Goal: Information Seeking & Learning: Learn about a topic

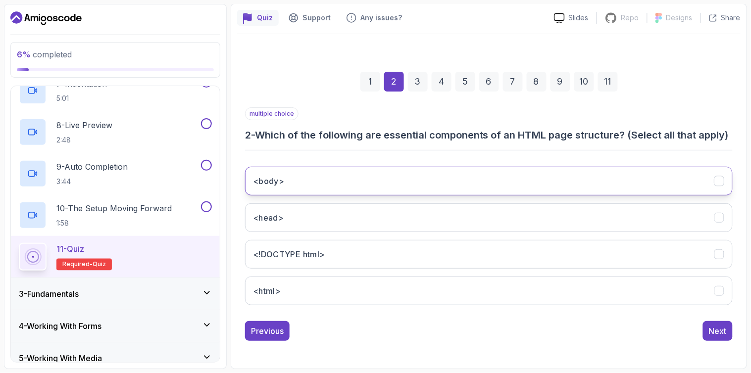
scroll to position [98, 0]
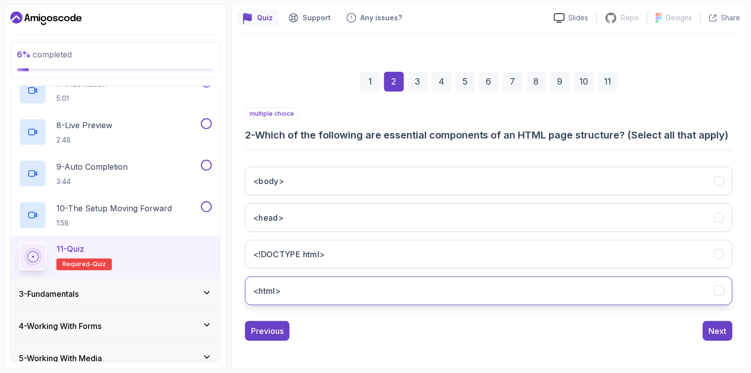
click at [307, 296] on button "<html>" at bounding box center [489, 291] width 488 height 29
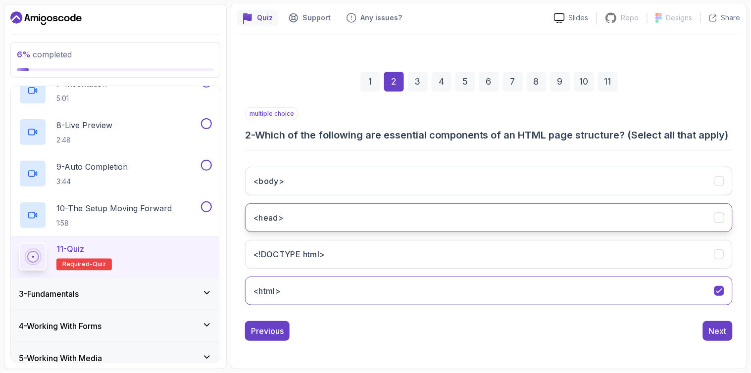
click at [388, 212] on button "<head>" at bounding box center [489, 218] width 488 height 29
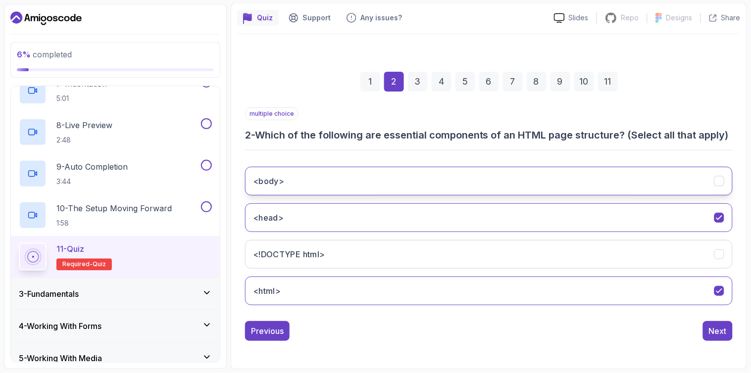
click at [385, 180] on button "<body>" at bounding box center [489, 181] width 488 height 29
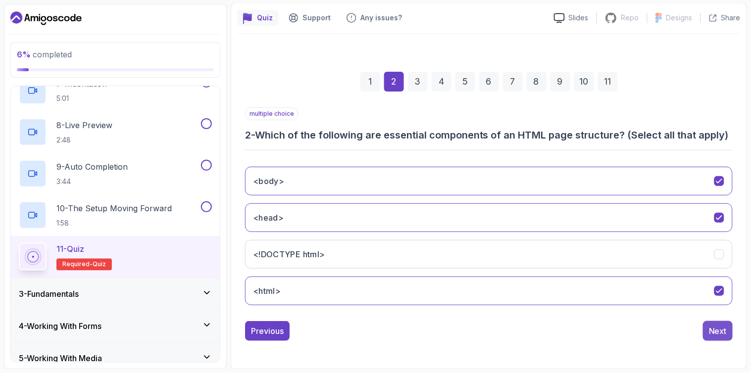
click at [719, 322] on button "Next" at bounding box center [718, 331] width 30 height 20
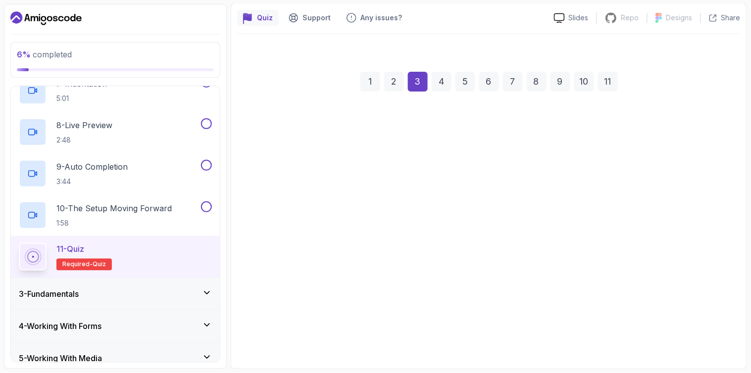
scroll to position [85, 0]
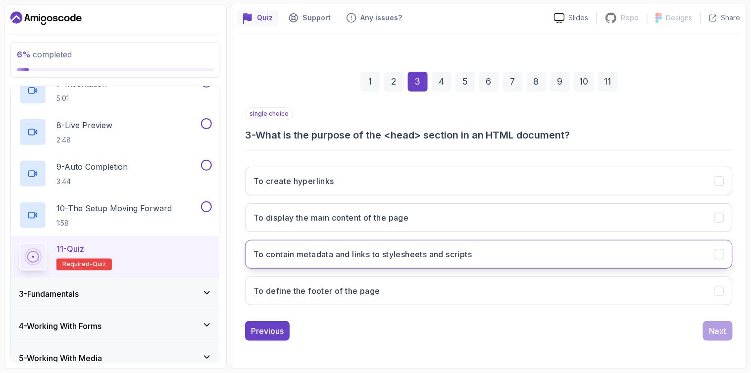
click at [410, 260] on h3 "To contain metadata and links to stylesheets and scripts" at bounding box center [363, 255] width 218 height 12
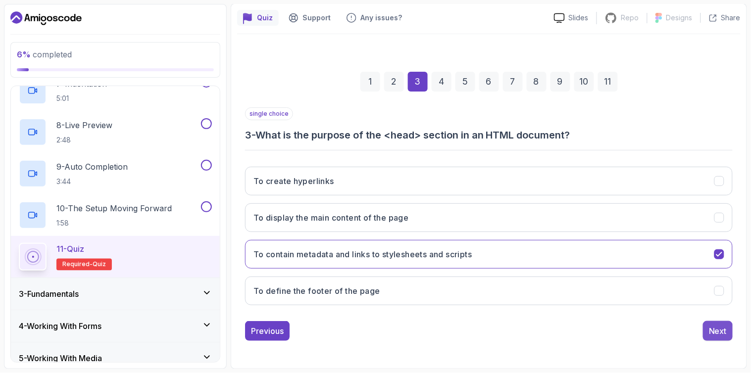
click at [720, 327] on div "Next" at bounding box center [718, 331] width 18 height 12
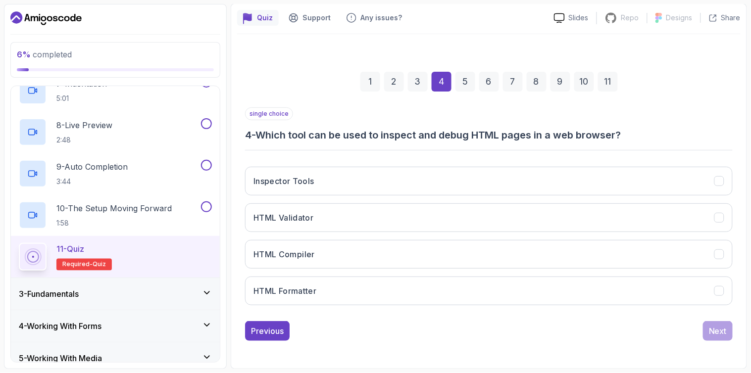
click at [458, 136] on h3 "4 - Which tool can be used to inspect and debug HTML pages in a web browser?" at bounding box center [489, 135] width 488 height 14
copy h3 "debug"
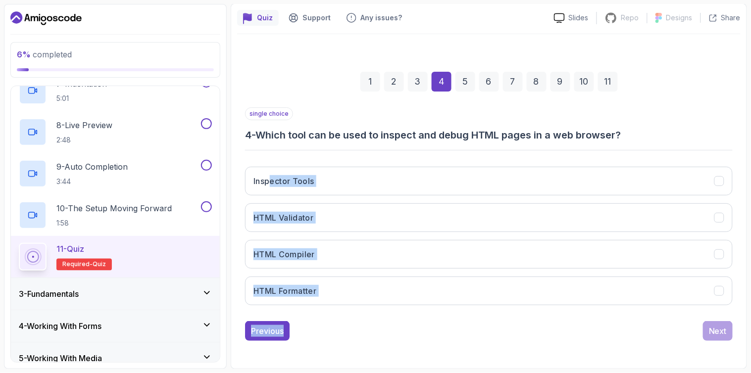
drag, startPoint x: 268, startPoint y: 156, endPoint x: 409, endPoint y: 318, distance: 213.8
click at [409, 318] on div "single choice 4 - Which tool can be used to inspect and debug HTML pages in a w…" at bounding box center [489, 224] width 488 height 234
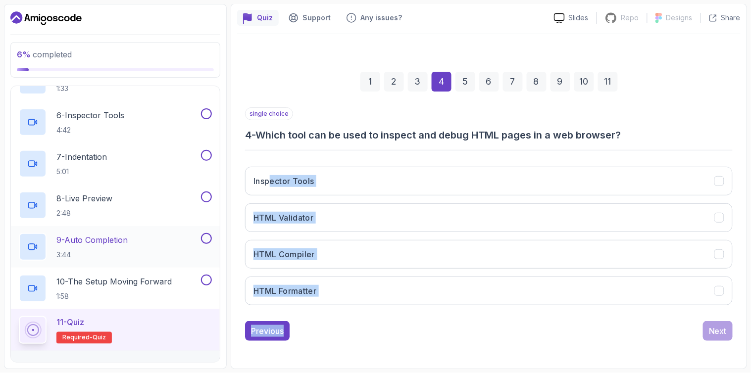
scroll to position [220, 0]
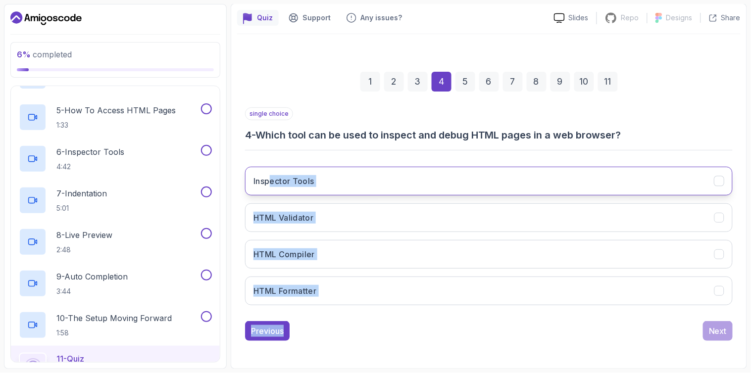
click at [320, 181] on button "Inspector Tools" at bounding box center [489, 181] width 488 height 29
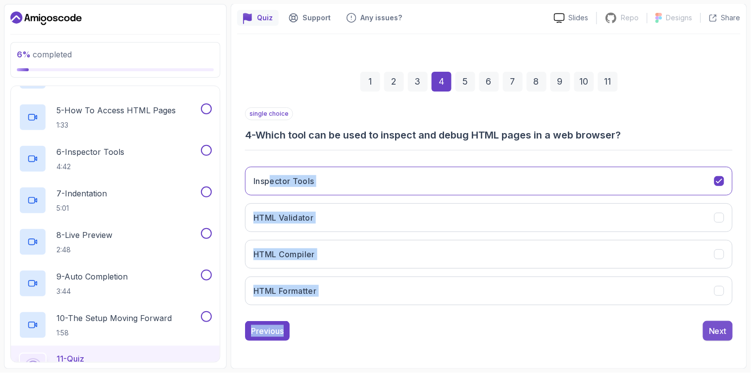
click at [726, 338] on button "Next" at bounding box center [718, 331] width 30 height 20
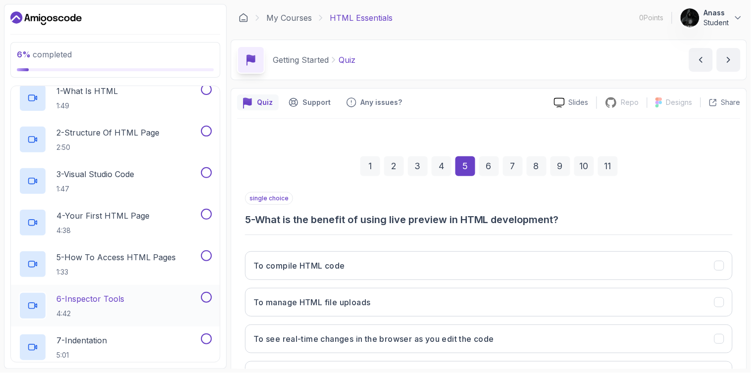
scroll to position [37, 0]
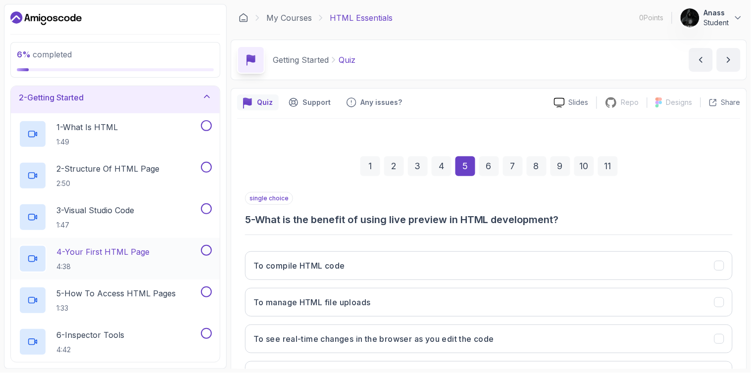
click at [189, 270] on div "4 - Your First HTML Page 4:38" at bounding box center [109, 259] width 180 height 28
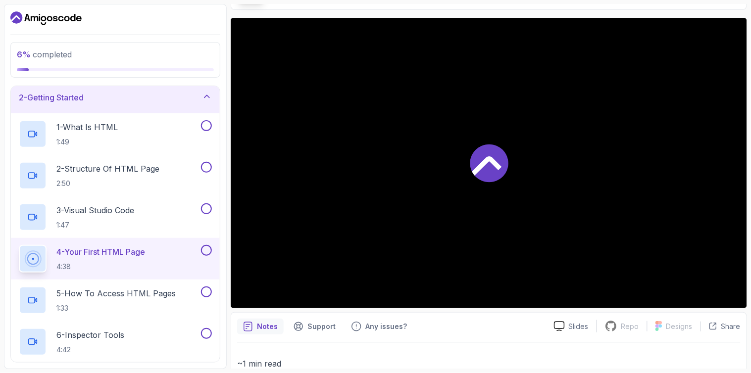
scroll to position [73, 0]
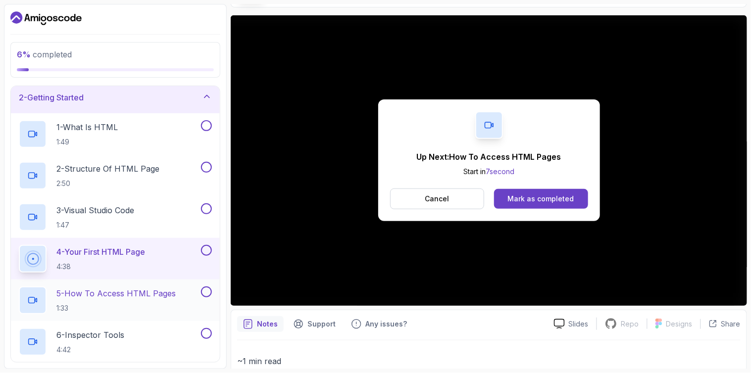
click at [151, 298] on p "5 - How To Access HTML Pages" at bounding box center [115, 294] width 119 height 12
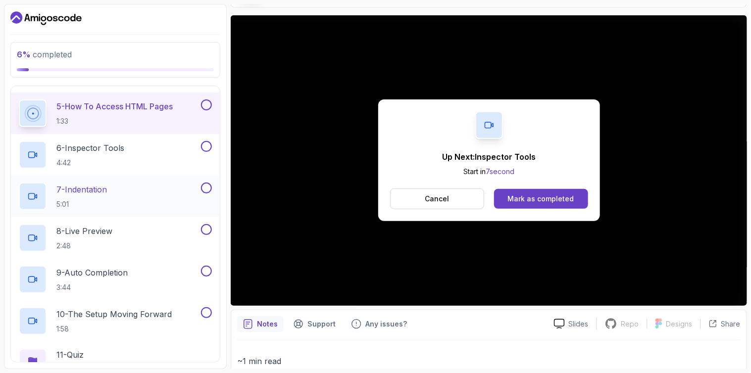
scroll to position [220, 0]
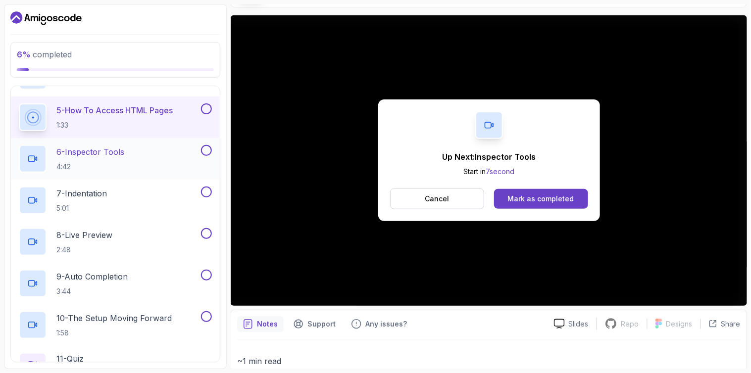
click at [152, 152] on div "6 - Inspector Tools 4:42" at bounding box center [109, 159] width 180 height 28
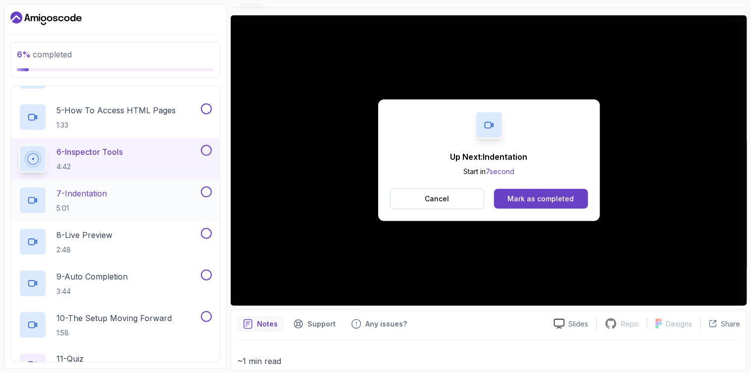
click at [144, 189] on div "7 - Indentation 5:01" at bounding box center [109, 201] width 180 height 28
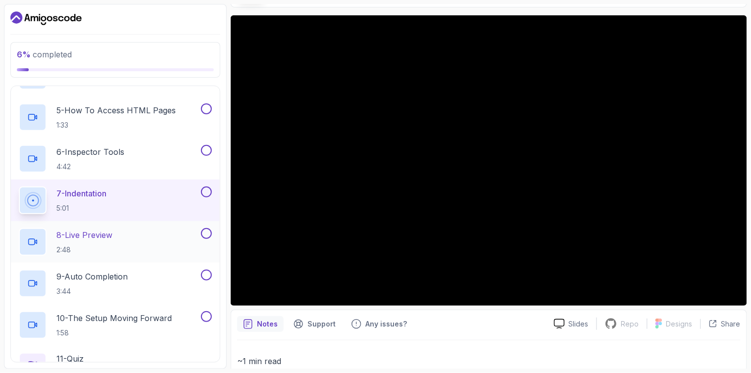
click at [163, 245] on div "8 - Live Preview 2:48" at bounding box center [109, 242] width 180 height 28
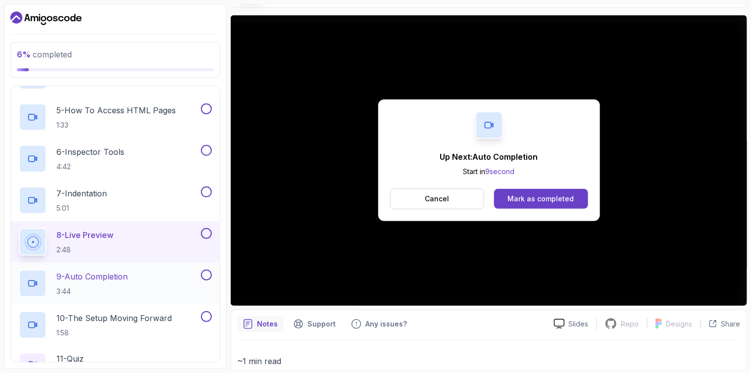
click at [99, 295] on p "3:44" at bounding box center [91, 292] width 71 height 10
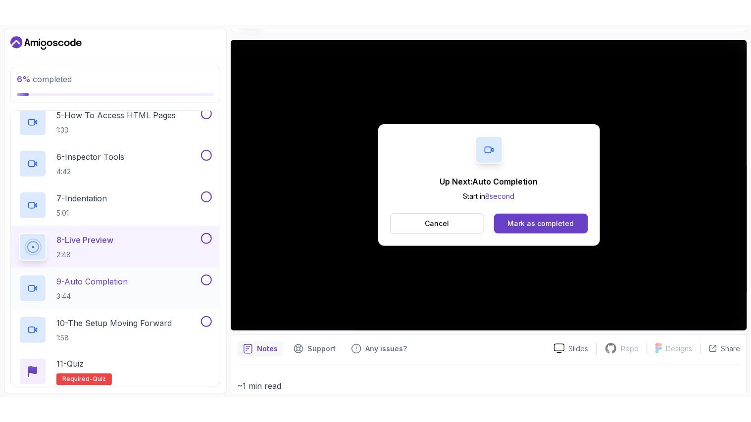
scroll to position [293, 0]
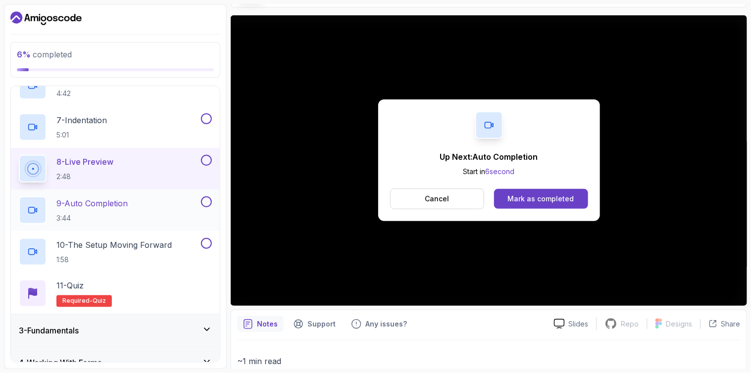
click at [107, 197] on div "9 - Auto Completion 3:44" at bounding box center [109, 211] width 180 height 28
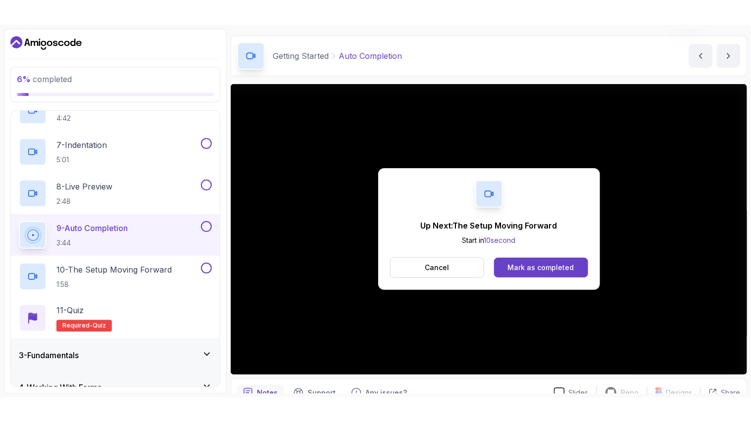
scroll to position [73, 0]
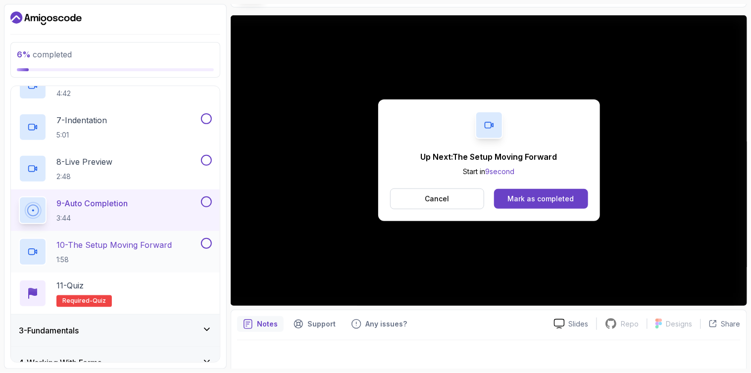
click at [96, 250] on p "10 - The Setup Moving Forward" at bounding box center [113, 245] width 115 height 12
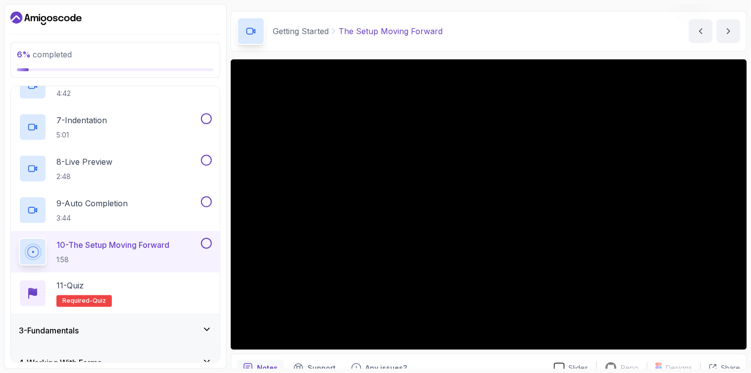
scroll to position [73, 0]
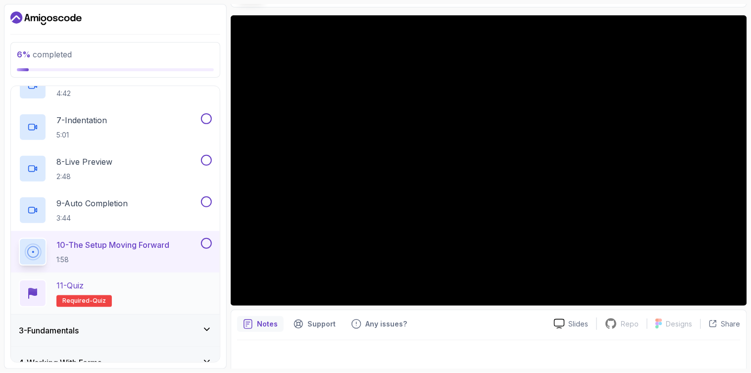
click at [155, 296] on div "11 - Quiz Required- quiz" at bounding box center [115, 294] width 193 height 28
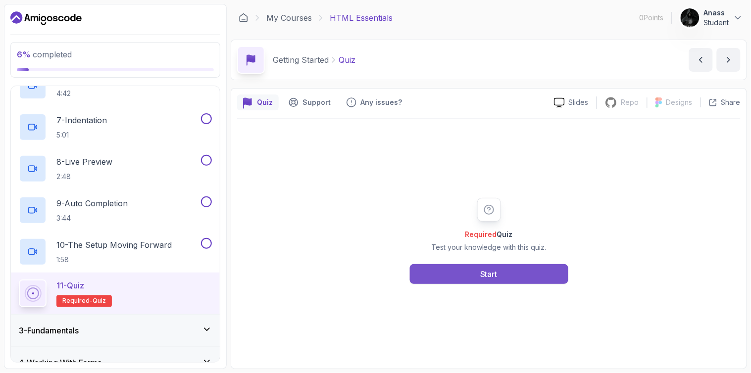
click at [522, 274] on button "Start" at bounding box center [489, 274] width 158 height 20
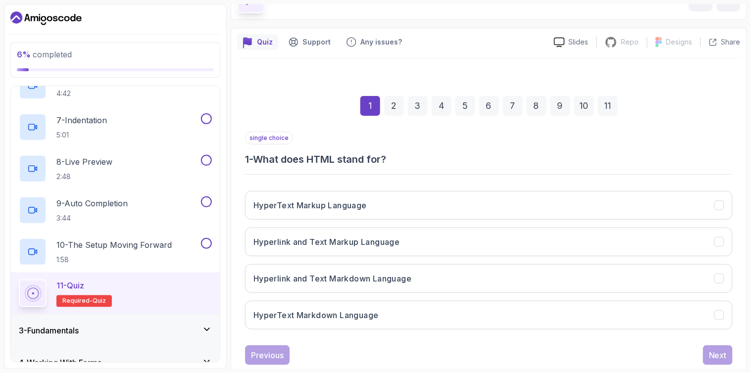
scroll to position [73, 0]
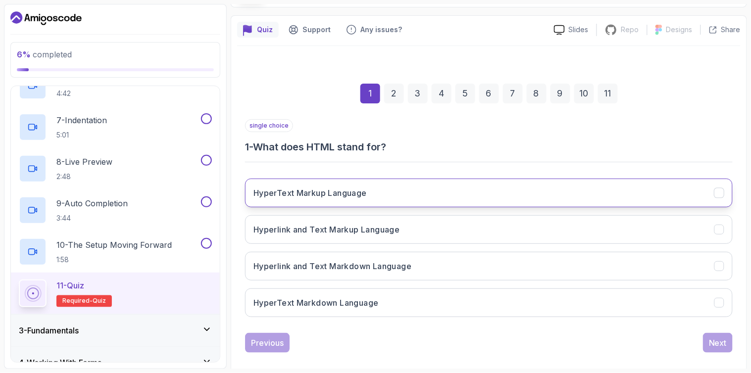
click at [374, 200] on button "HyperText Markup Language" at bounding box center [489, 193] width 488 height 29
click at [720, 350] on button "Next" at bounding box center [718, 343] width 30 height 20
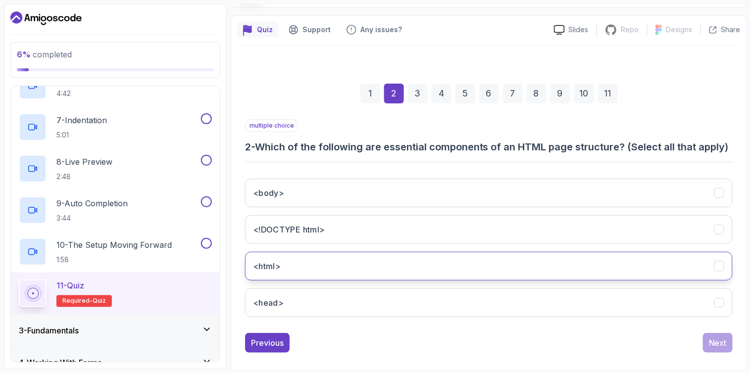
click at [401, 281] on button "<html>" at bounding box center [489, 266] width 488 height 29
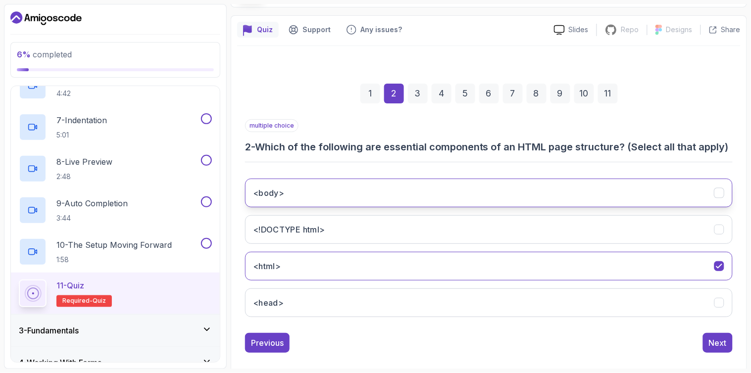
click at [392, 202] on button "<body>" at bounding box center [489, 193] width 488 height 29
drag, startPoint x: 405, startPoint y: 318, endPoint x: 591, endPoint y: 342, distance: 187.2
click at [412, 317] on button "<head>" at bounding box center [489, 303] width 488 height 29
click at [719, 349] on div "Next" at bounding box center [718, 343] width 18 height 12
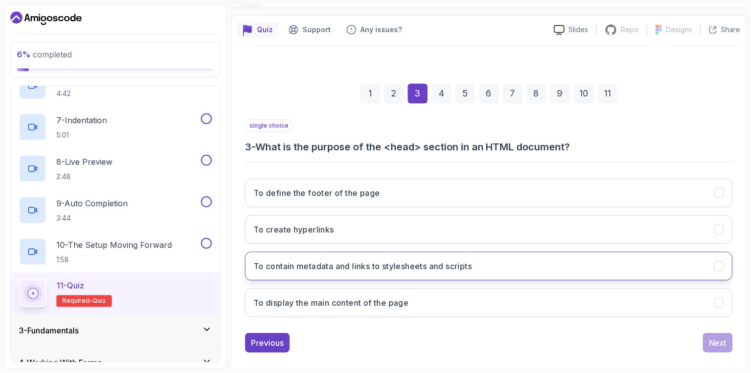
drag, startPoint x: 414, startPoint y: 276, endPoint x: 461, endPoint y: 274, distance: 47.6
click at [414, 276] on button "To contain metadata and links to stylesheets and scripts" at bounding box center [489, 266] width 488 height 29
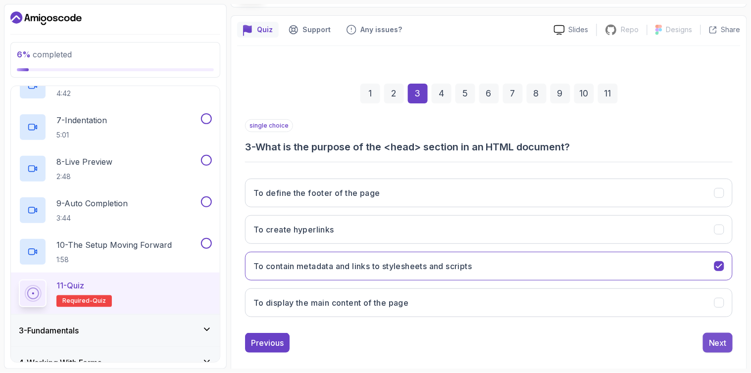
click at [718, 343] on div "Next" at bounding box center [718, 343] width 18 height 12
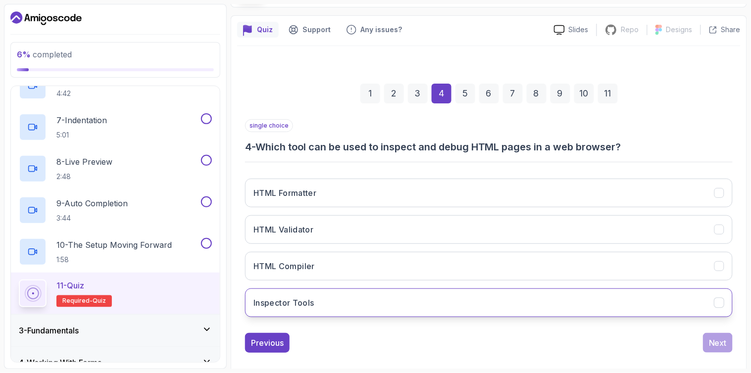
click at [321, 293] on button "Inspector Tools" at bounding box center [489, 303] width 488 height 29
click at [719, 342] on div "Next" at bounding box center [718, 343] width 18 height 12
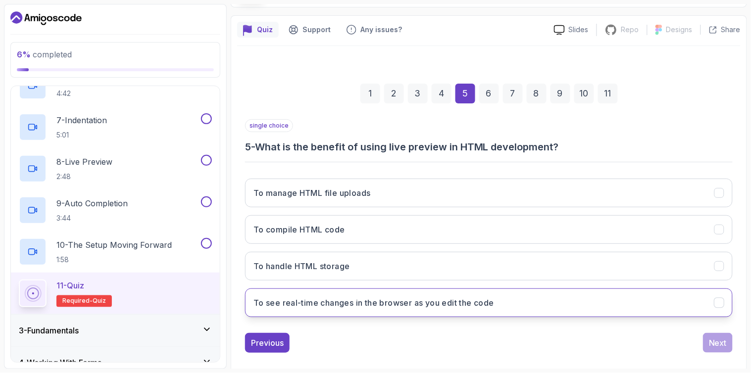
click at [380, 307] on h3 "To see real-time changes in the browser as you edit the code" at bounding box center [374, 303] width 241 height 12
click at [724, 345] on div "Next" at bounding box center [718, 343] width 18 height 12
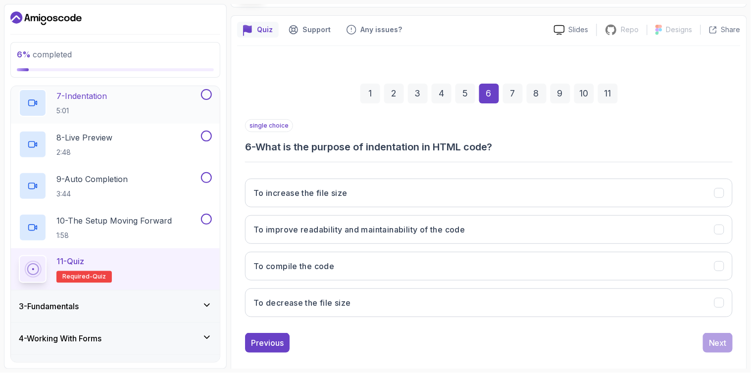
scroll to position [330, 0]
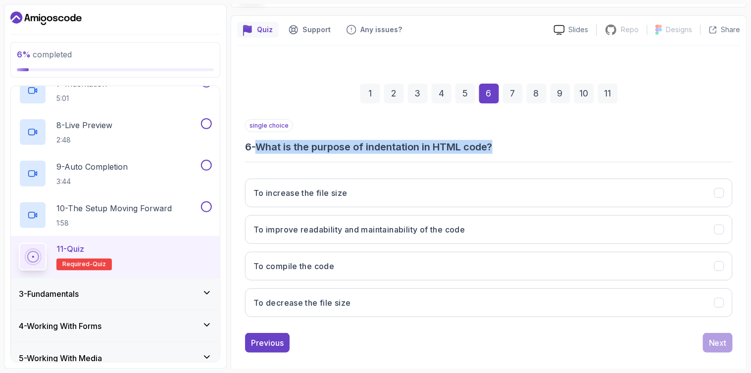
drag, startPoint x: 523, startPoint y: 140, endPoint x: 260, endPoint y: 152, distance: 263.3
click at [260, 152] on div "single choice 6 - What is the purpose of indentation in HTML code?" at bounding box center [489, 136] width 488 height 35
click at [259, 150] on h3 "6 - What is the purpose of indentation in HTML code?" at bounding box center [489, 147] width 488 height 14
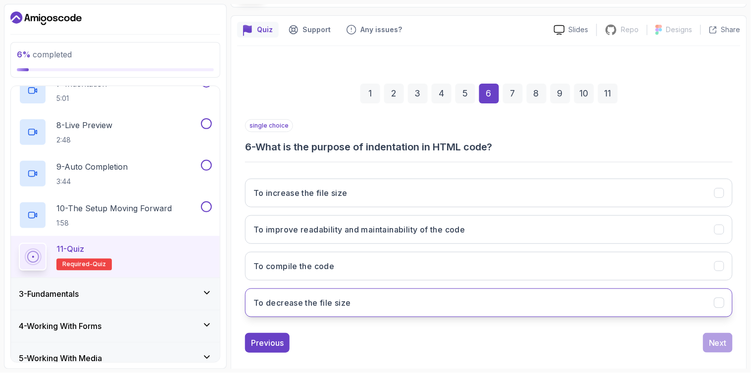
drag, startPoint x: 259, startPoint y: 150, endPoint x: 398, endPoint y: 299, distance: 204.3
click at [398, 299] on div "single choice 6 - What is the purpose of indentation in HTML code? To increase …" at bounding box center [489, 222] width 488 height 206
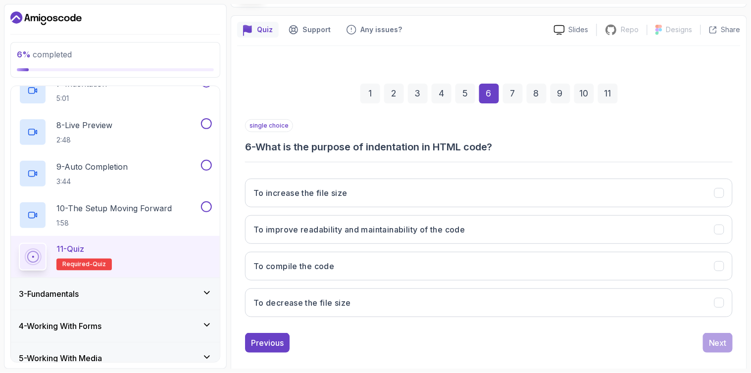
copy div "What is the purpose of indentation in HTML code? To increase the file size To i…"
click at [419, 240] on button "To improve readability and maintainability of the code" at bounding box center [489, 229] width 488 height 29
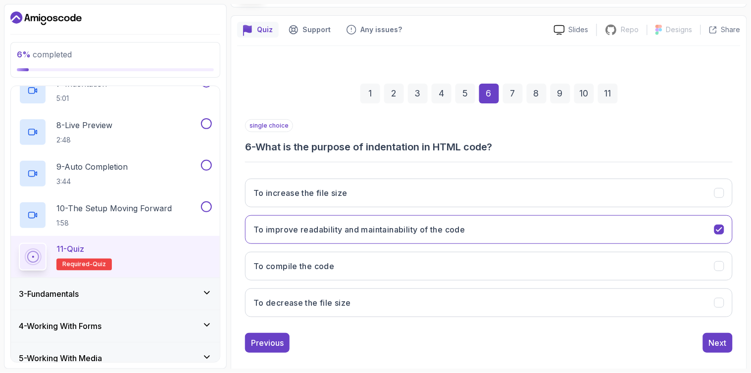
click at [450, 318] on div "To increase the file size To improve readability and maintainability of the cod…" at bounding box center [489, 248] width 488 height 155
click at [724, 342] on div "Next" at bounding box center [718, 343] width 18 height 12
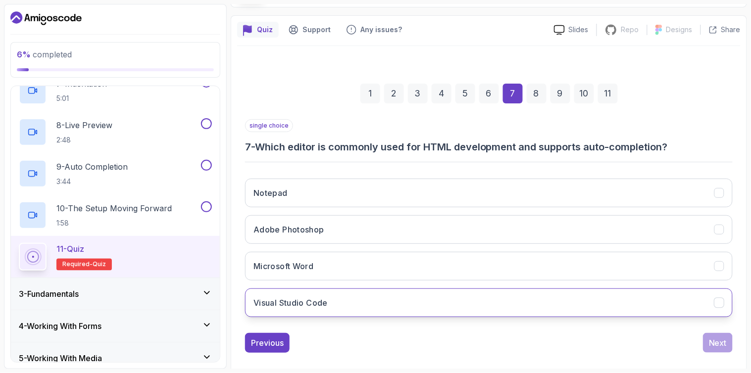
click at [372, 301] on button "Visual Studio Code" at bounding box center [489, 303] width 488 height 29
click at [703, 346] on div "Previous Next" at bounding box center [489, 343] width 488 height 20
click at [711, 347] on div "Next" at bounding box center [718, 343] width 18 height 12
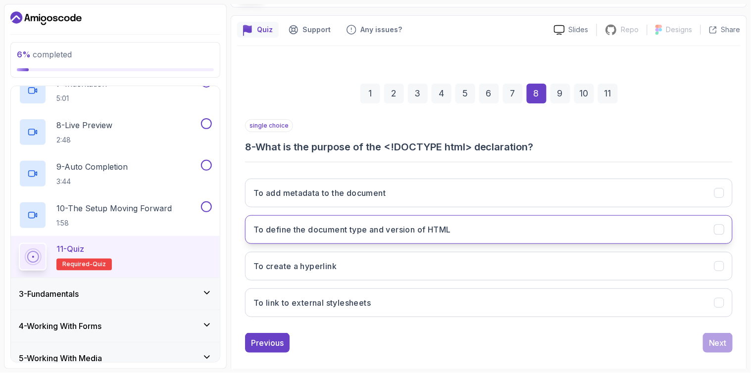
click at [406, 225] on h3 "To define the document type and version of HTML" at bounding box center [353, 230] width 198 height 12
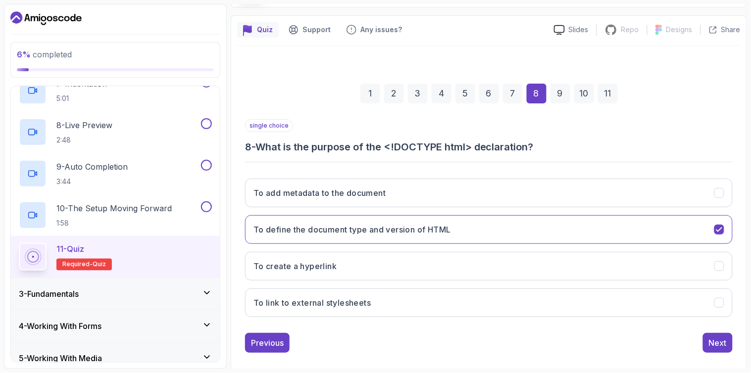
click at [733, 344] on div "1 2 3 4 5 6 7 8 9 10 11 single choice 8 - What is the purpose of the <!DOCTYPE …" at bounding box center [489, 210] width 504 height 301
click at [729, 346] on button "Next" at bounding box center [718, 343] width 30 height 20
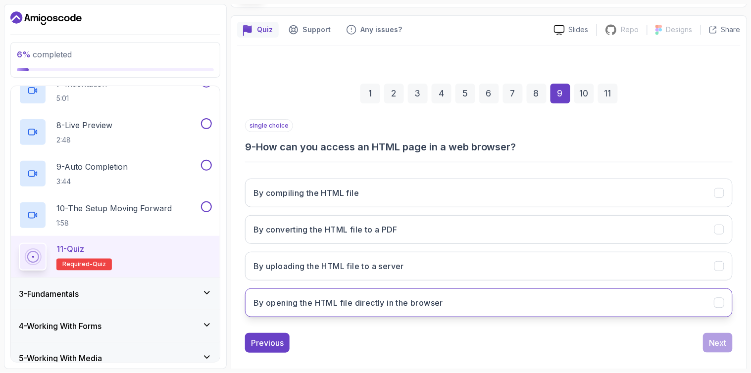
click at [413, 305] on h3 "By opening the HTML file directly in the browser" at bounding box center [349, 303] width 190 height 12
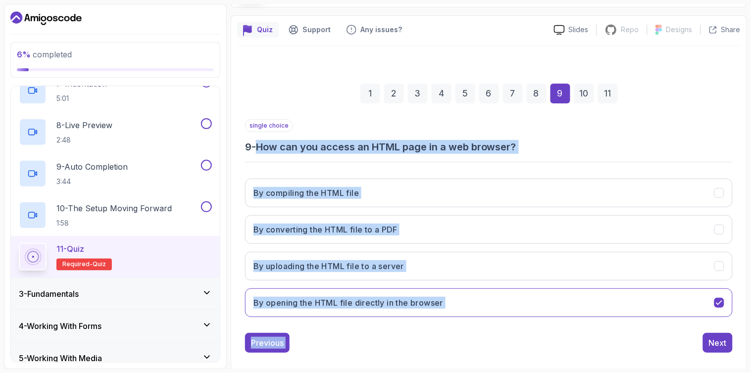
drag, startPoint x: 287, startPoint y: 155, endPoint x: 550, endPoint y: 355, distance: 330.4
click at [550, 355] on div "1 2 3 4 5 6 7 8 9 10 11 single choice 9 - How can you access an HTML page in a …" at bounding box center [489, 210] width 504 height 301
copy div "How can you access an HTML page in a web browser? By compiling the HTML file By…"
drag, startPoint x: 725, startPoint y: 347, endPoint x: 725, endPoint y: 340, distance: 7.4
click at [725, 344] on div "Next" at bounding box center [718, 343] width 18 height 12
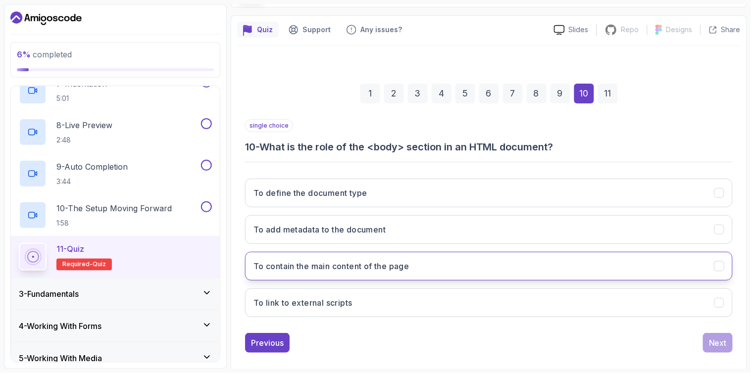
click at [362, 263] on h3 "To contain the main content of the page" at bounding box center [332, 266] width 156 height 12
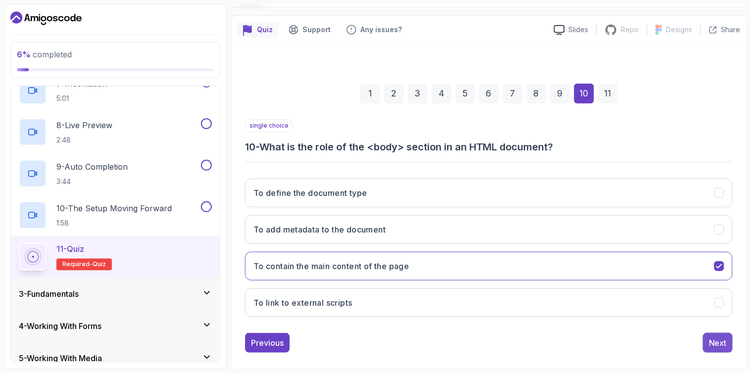
click at [727, 342] on div "Next" at bounding box center [718, 343] width 18 height 12
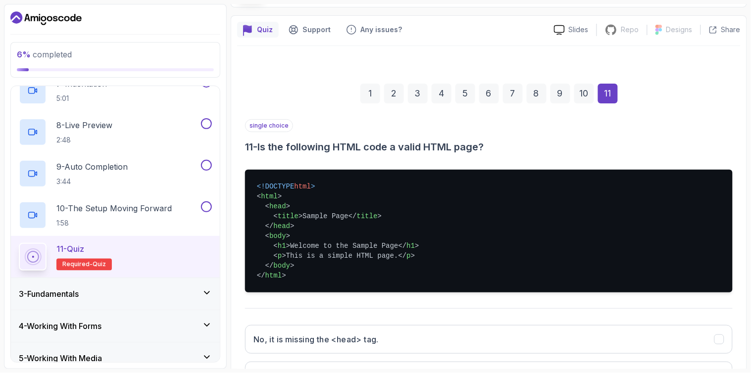
click at [324, 185] on pre "<!DOCTYPE html > < html > < head > < title > Sample Page </ title > </ head > <…" at bounding box center [489, 231] width 488 height 123
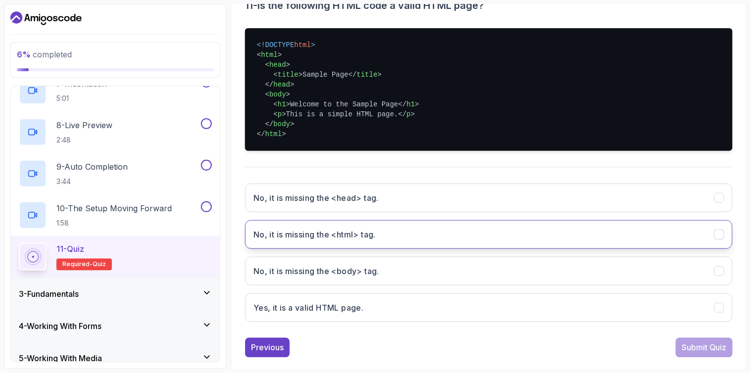
scroll to position [220, 0]
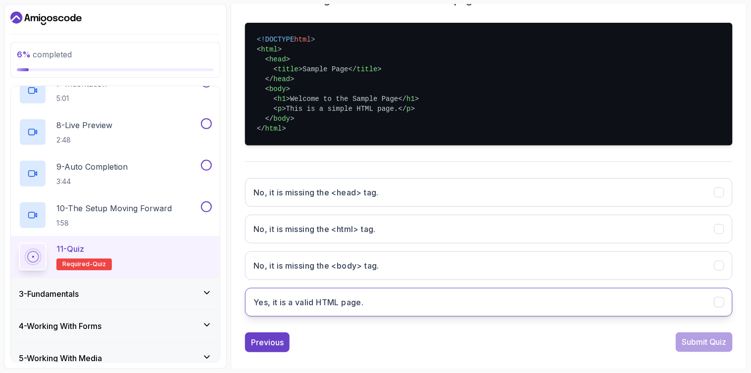
click at [419, 300] on button "Yes, it is a valid HTML page." at bounding box center [489, 302] width 488 height 29
click at [709, 348] on div "Submit Quiz" at bounding box center [704, 343] width 45 height 12
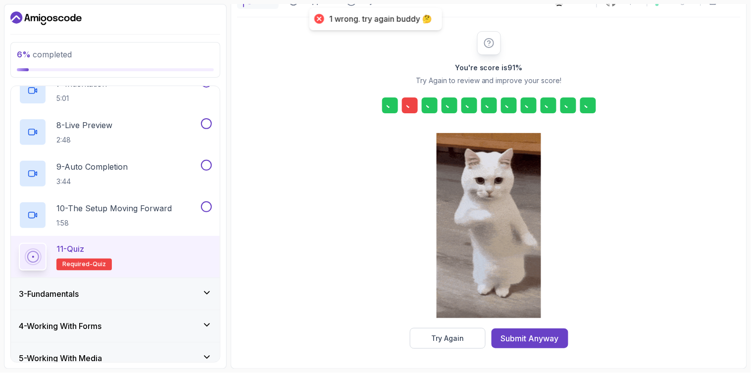
scroll to position [101, 0]
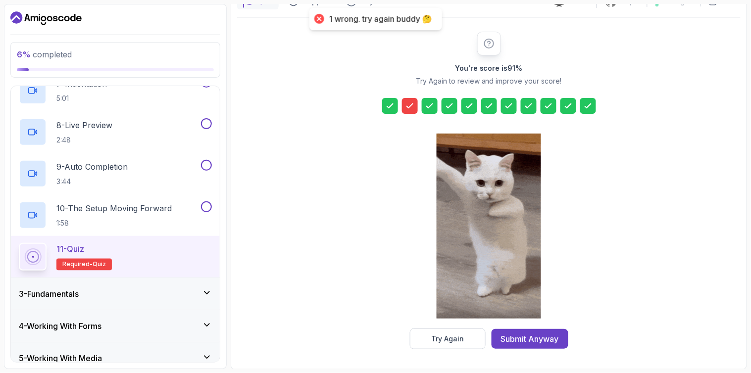
click at [412, 99] on div at bounding box center [410, 106] width 16 height 16
click at [424, 342] on button "Try Again" at bounding box center [448, 339] width 76 height 21
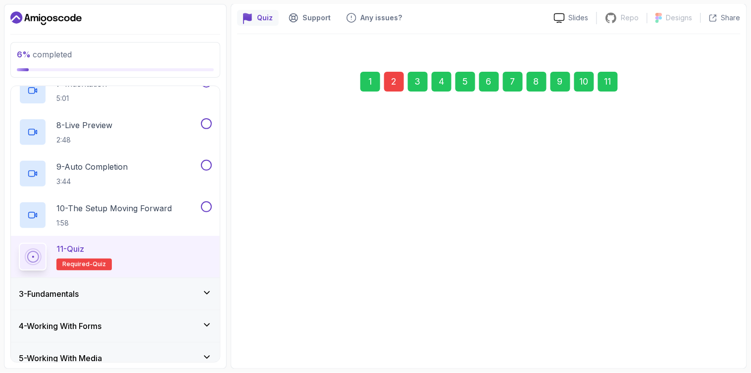
scroll to position [98, 0]
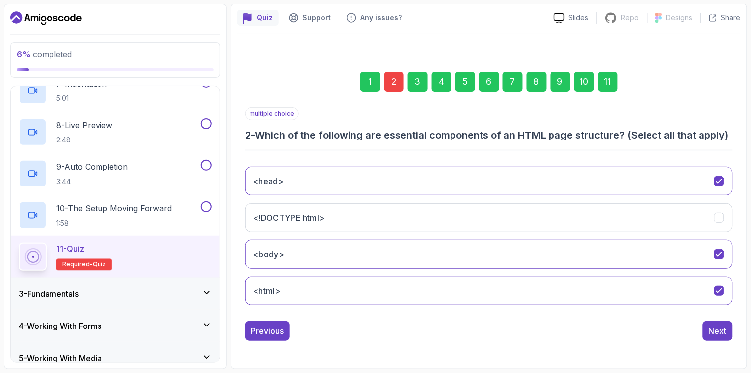
click at [388, 72] on div "2" at bounding box center [394, 82] width 20 height 20
click at [423, 293] on button "<html>" at bounding box center [489, 291] width 488 height 29
click at [457, 256] on button "<body>" at bounding box center [489, 254] width 488 height 29
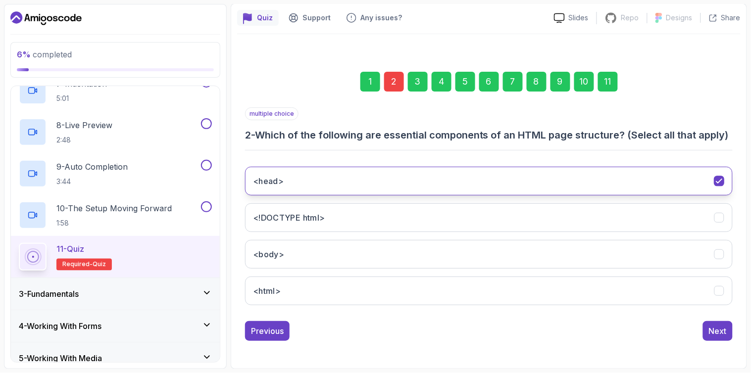
click at [507, 180] on button "<head>" at bounding box center [489, 181] width 488 height 29
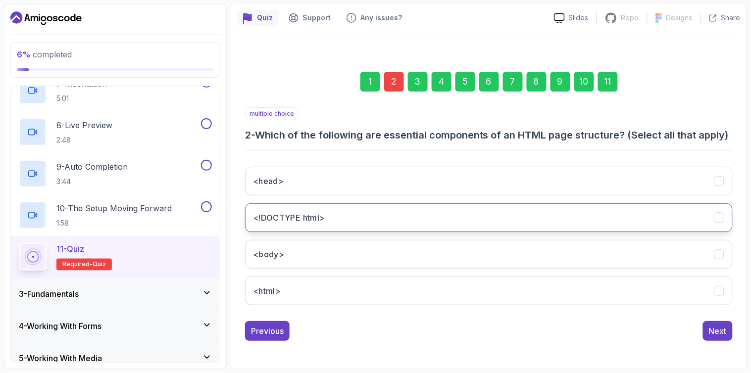
click at [404, 223] on button "<!DOCTYPE html>" at bounding box center [489, 218] width 488 height 29
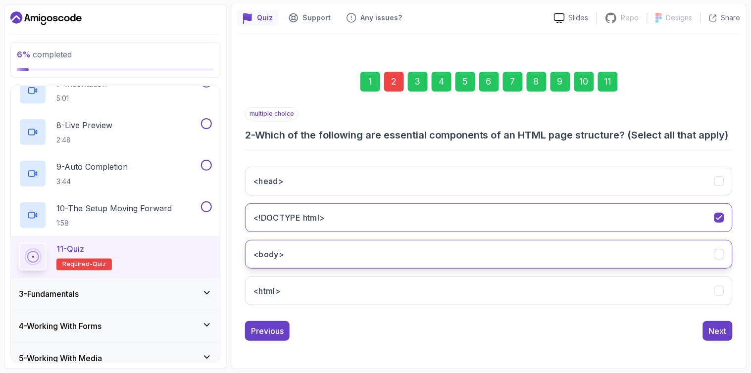
click at [404, 247] on button "<body>" at bounding box center [489, 254] width 488 height 29
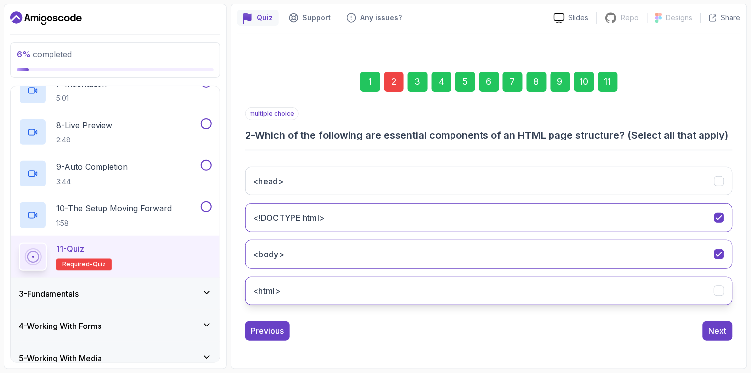
click at [404, 295] on button "<html>" at bounding box center [489, 291] width 488 height 29
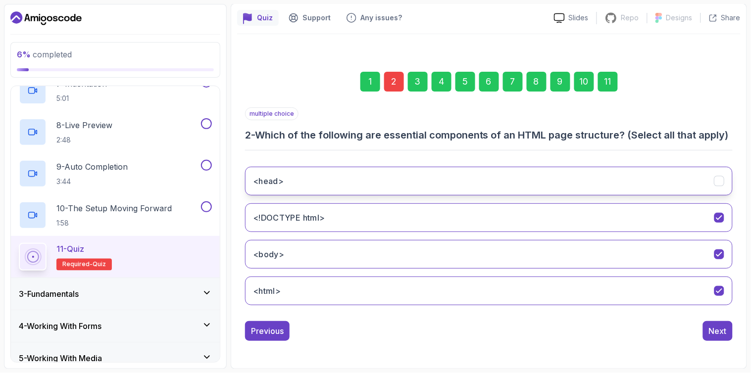
click at [450, 190] on button "<head>" at bounding box center [489, 181] width 488 height 29
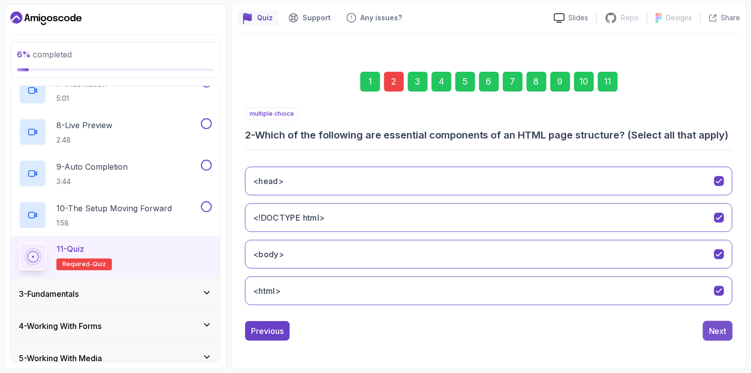
click at [722, 325] on div "Next" at bounding box center [718, 331] width 18 height 12
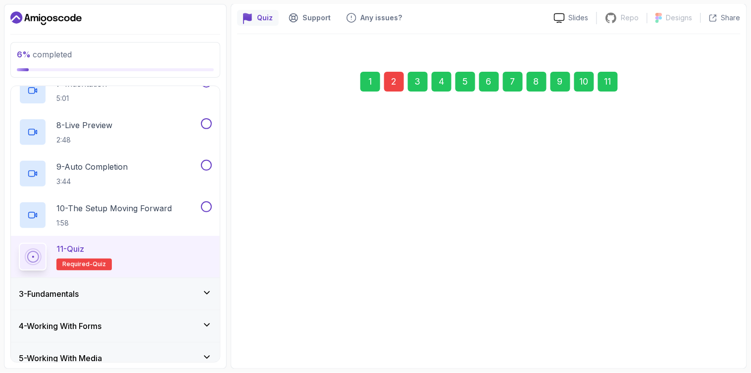
scroll to position [85, 0]
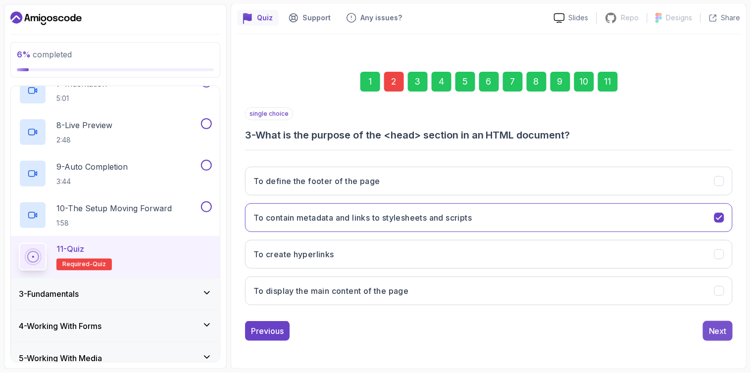
click at [722, 330] on div "Next" at bounding box center [718, 331] width 18 height 12
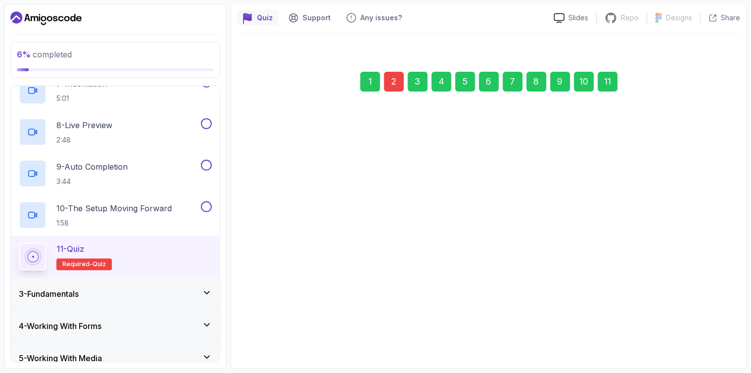
click at [722, 330] on div "Next" at bounding box center [718, 331] width 18 height 12
click at [722, 330] on div "Next" at bounding box center [718, 326] width 18 height 12
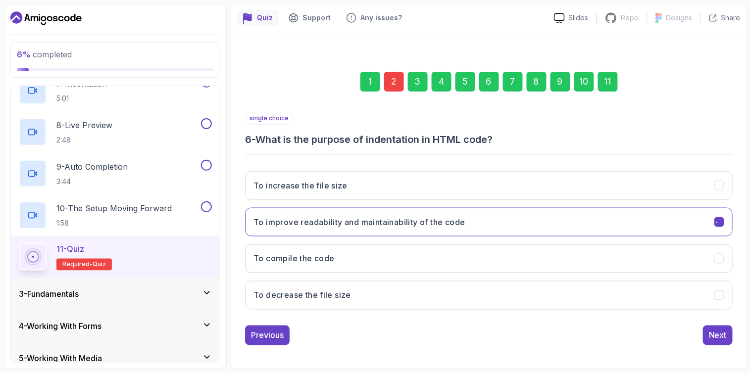
click at [722, 330] on div "Next" at bounding box center [718, 336] width 18 height 12
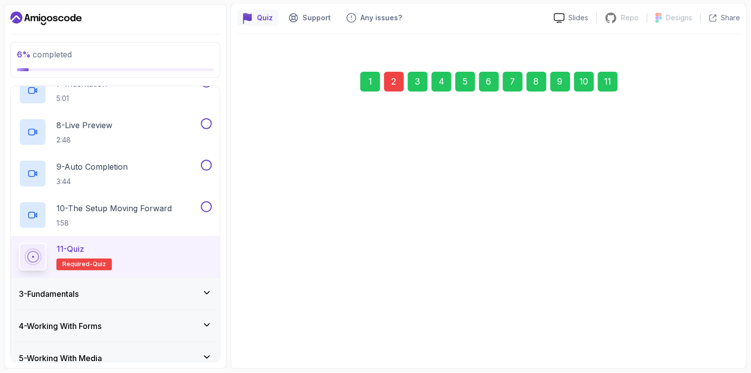
click at [722, 330] on div "Next" at bounding box center [718, 331] width 18 height 12
click at [722, 330] on div "Next" at bounding box center [718, 333] width 18 height 12
click at [722, 330] on div "Next" at bounding box center [718, 326] width 18 height 12
click at [722, 330] on icon "No, it is missing the <head> tag." at bounding box center [719, 327] width 9 height 9
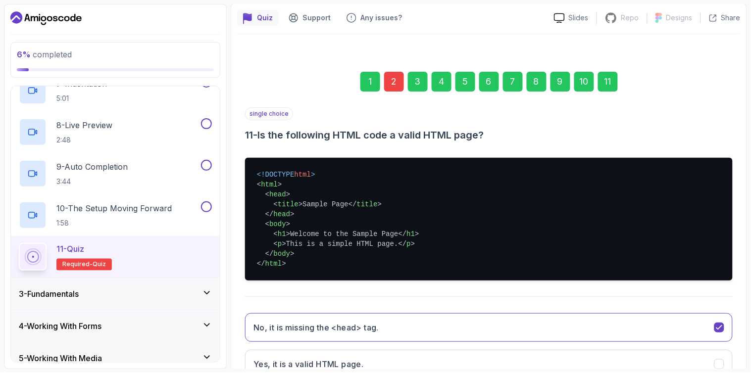
click at [722, 330] on icon "No, it is missing the <head> tag." at bounding box center [719, 327] width 9 height 9
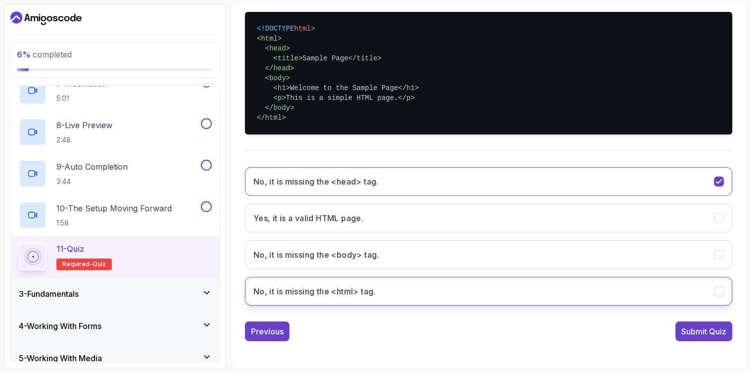
click at [464, 288] on button "No, it is missing the <html> tag." at bounding box center [489, 291] width 488 height 29
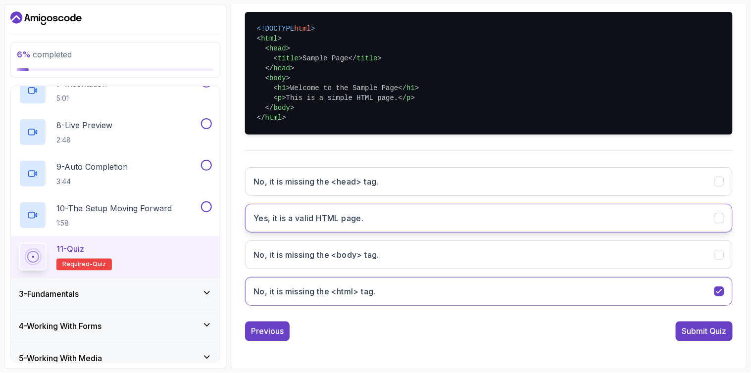
click at [403, 213] on button "Yes, it is a valid HTML page." at bounding box center [489, 218] width 488 height 29
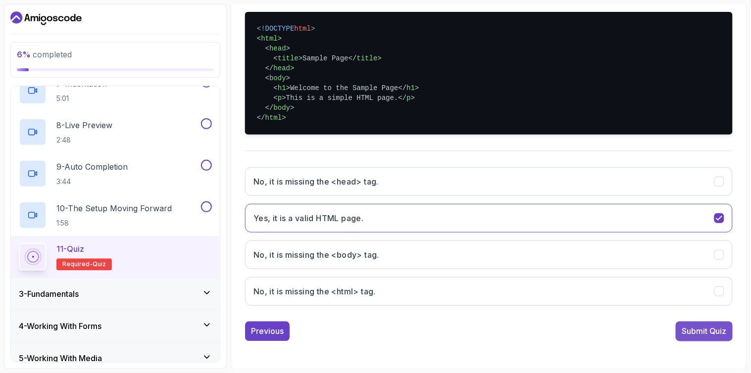
click at [717, 339] on button "Submit Quiz" at bounding box center [704, 332] width 57 height 20
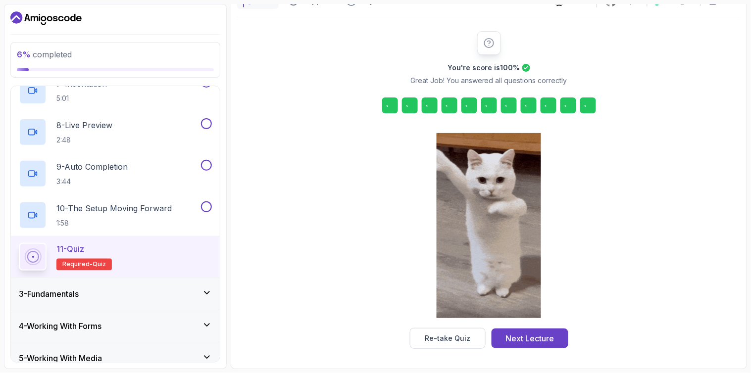
scroll to position [101, 0]
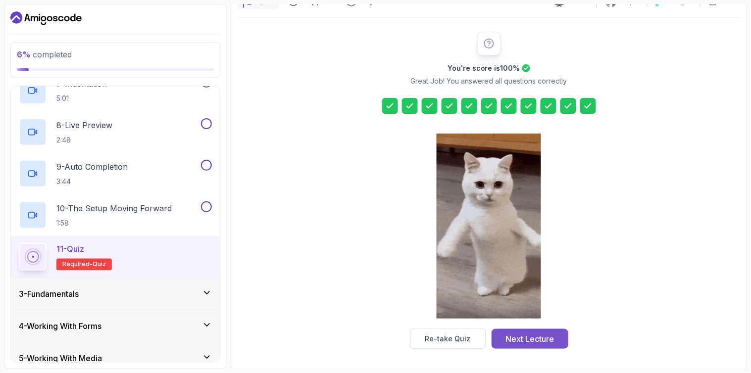
click at [545, 343] on div "Next Lecture" at bounding box center [530, 339] width 49 height 12
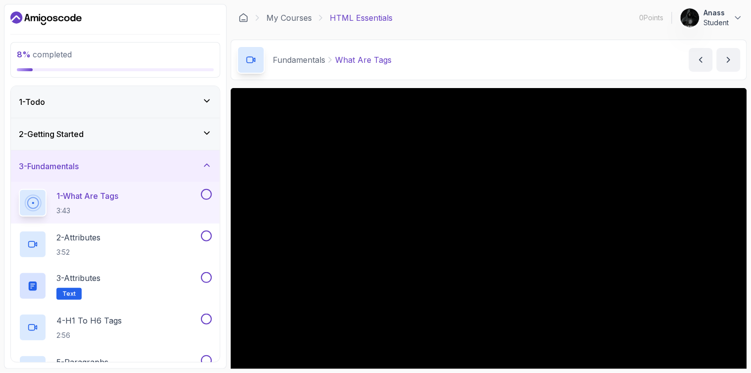
click at [221, 140] on div "8 % completed 1 - Todo 2 - Getting Started 3 - Fundamentals 1 - What Are Tags 3…" at bounding box center [115, 186] width 223 height 365
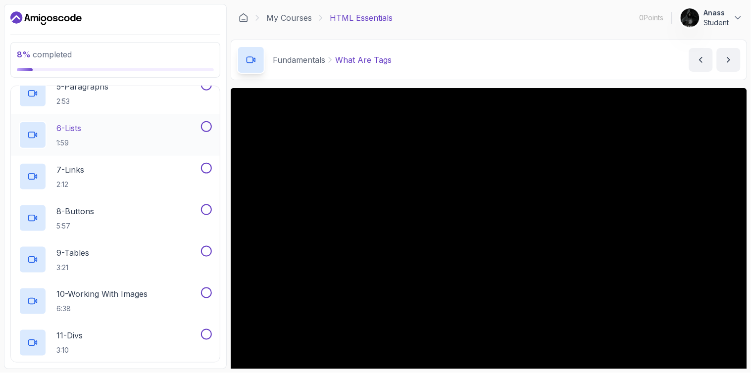
scroll to position [330, 0]
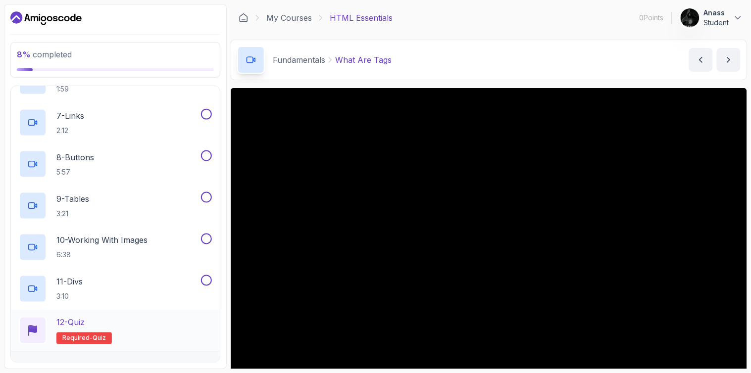
click at [62, 310] on div "12 - Quiz Required- quiz" at bounding box center [115, 331] width 209 height 42
click at [80, 335] on span "Required-" at bounding box center [77, 339] width 30 height 8
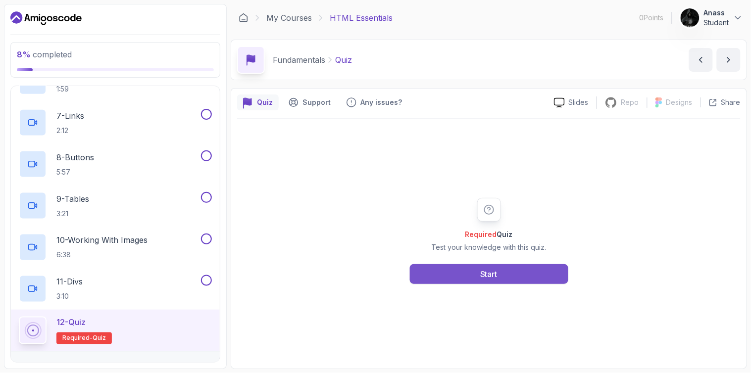
click at [482, 271] on div "Start" at bounding box center [488, 274] width 17 height 12
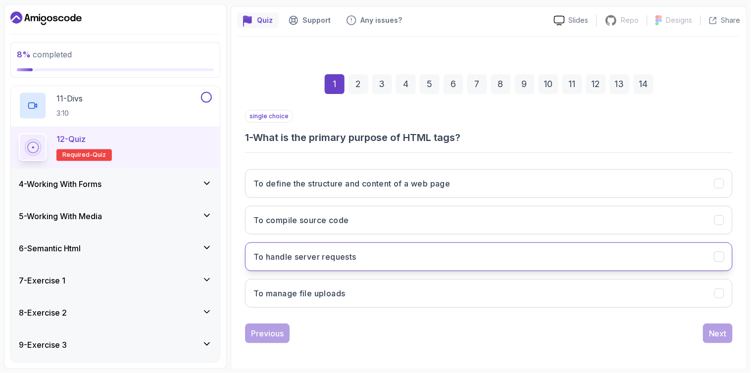
scroll to position [85, 0]
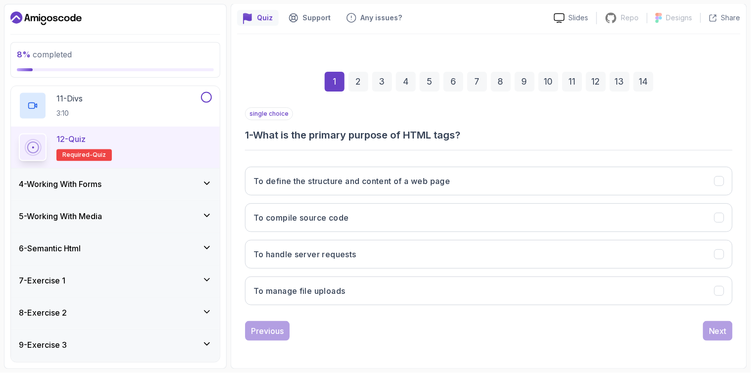
click at [88, 273] on div "7 - Exercise 1" at bounding box center [115, 281] width 209 height 32
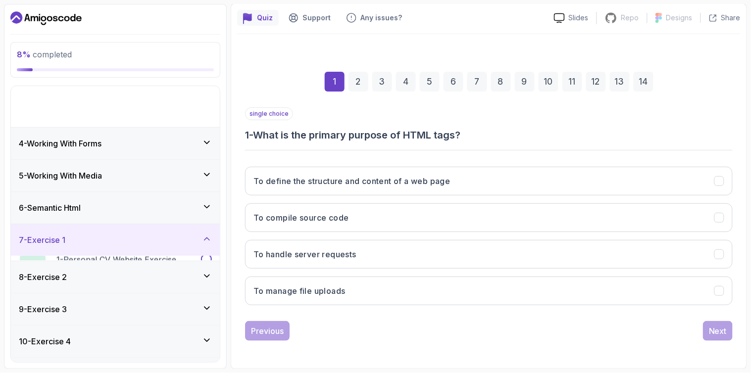
scroll to position [78, 0]
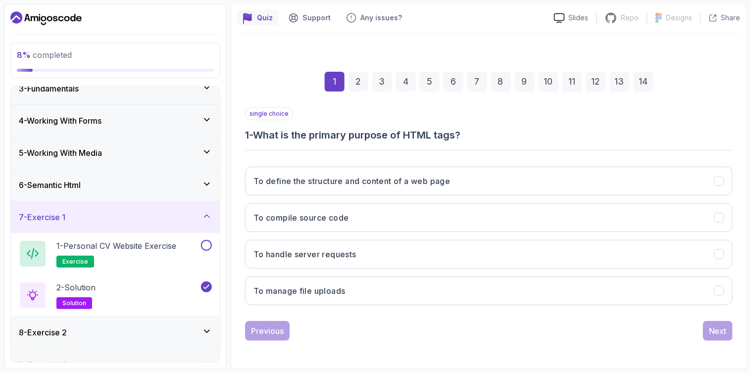
click at [135, 333] on div "8 - Exercise 2" at bounding box center [115, 333] width 193 height 12
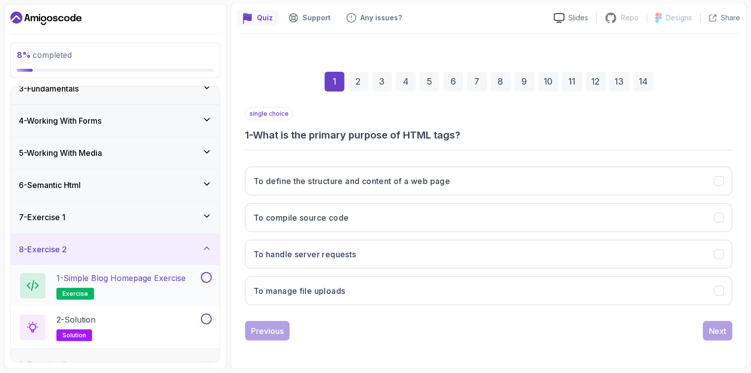
click at [133, 289] on h2 "1 - Simple Blog Homepage Exercise exercise" at bounding box center [120, 286] width 129 height 28
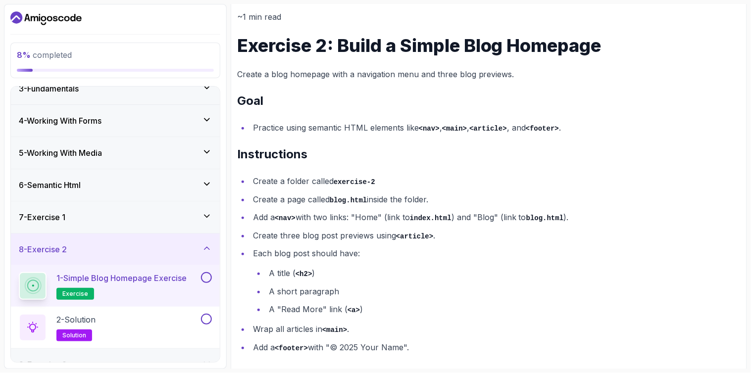
scroll to position [130, 0]
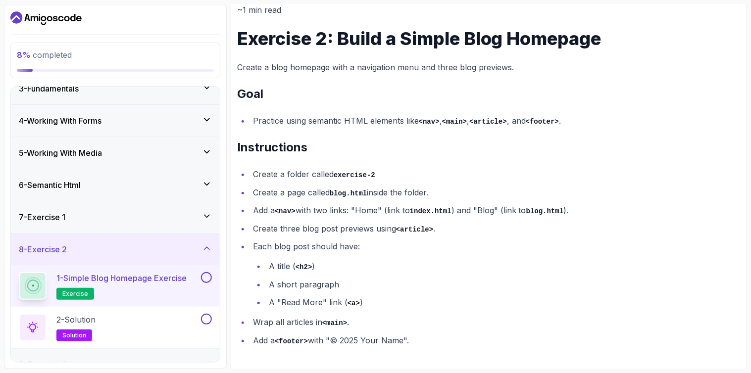
click at [75, 255] on div "8 - Exercise 2" at bounding box center [115, 250] width 193 height 12
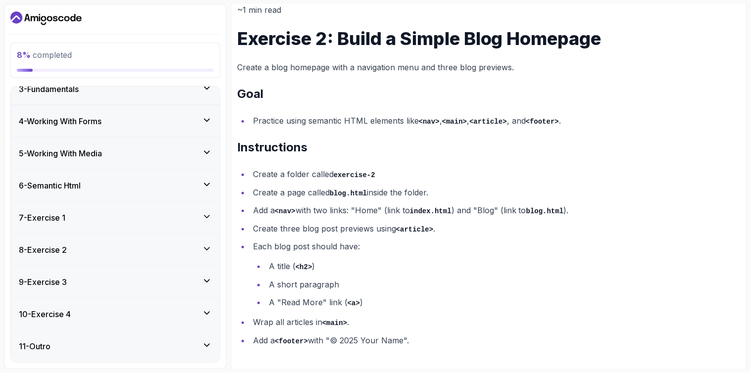
scroll to position [78, 0]
click at [214, 348] on div "11 - Outro" at bounding box center [115, 347] width 209 height 32
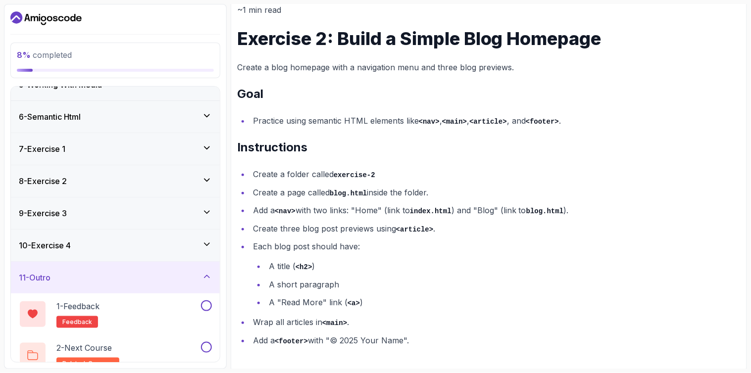
scroll to position [161, 0]
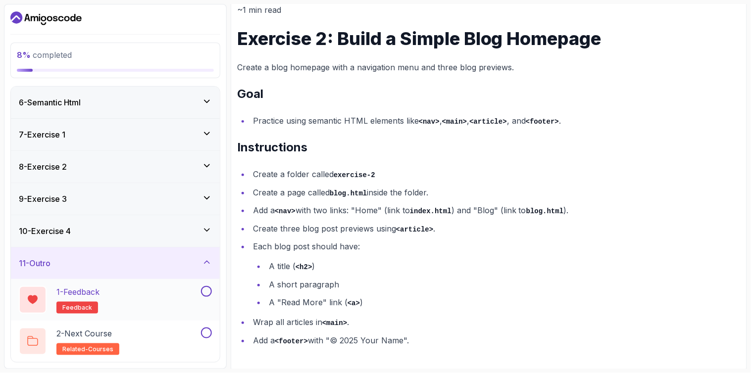
click at [187, 296] on div "1 - Feedback feedback" at bounding box center [109, 300] width 180 height 28
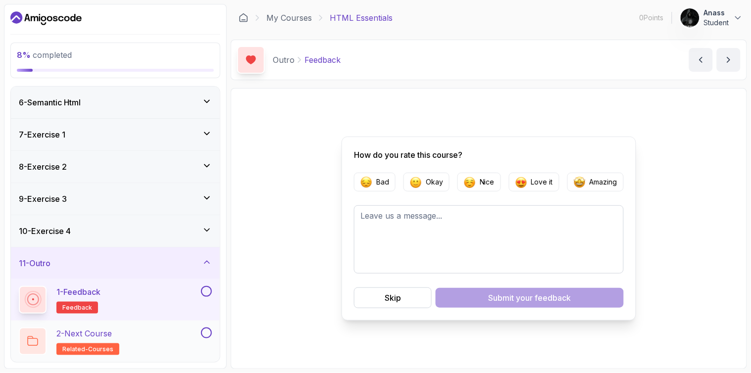
click at [144, 340] on div "2 - Next Course related-courses" at bounding box center [109, 342] width 180 height 28
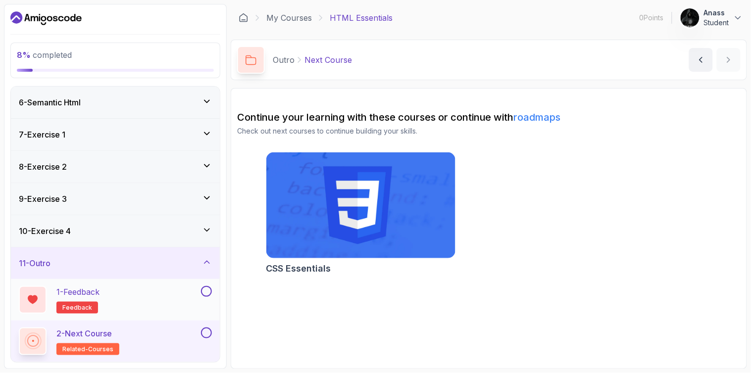
click at [179, 299] on div "1 - Feedback feedback" at bounding box center [109, 300] width 180 height 28
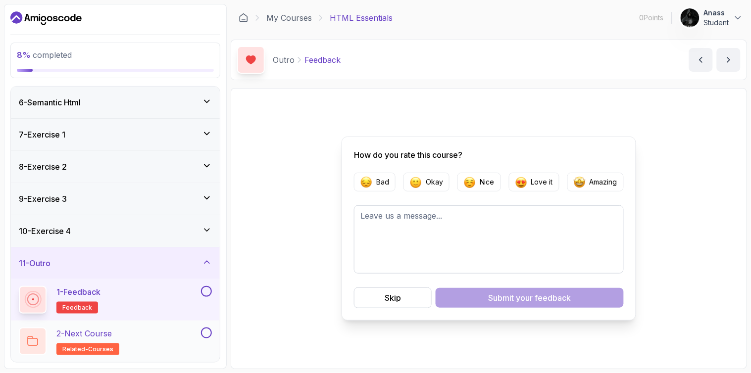
click at [167, 348] on div "2 - Next Course related-courses" at bounding box center [109, 342] width 180 height 28
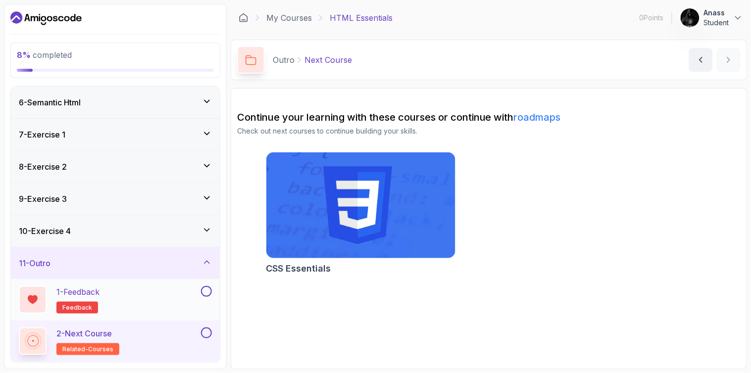
click at [175, 302] on div "1 - Feedback feedback" at bounding box center [109, 300] width 180 height 28
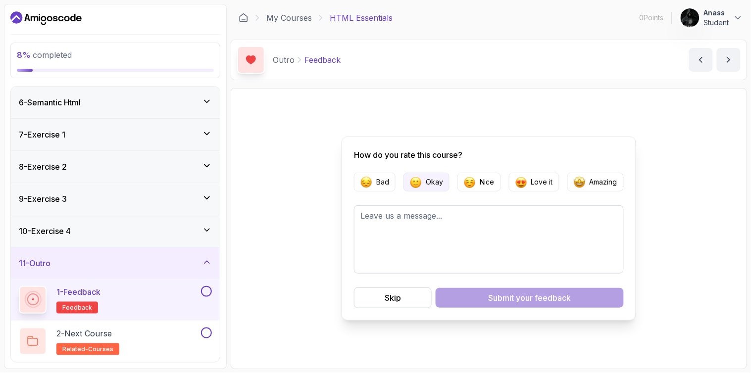
click at [427, 181] on p "Okay" at bounding box center [434, 182] width 17 height 10
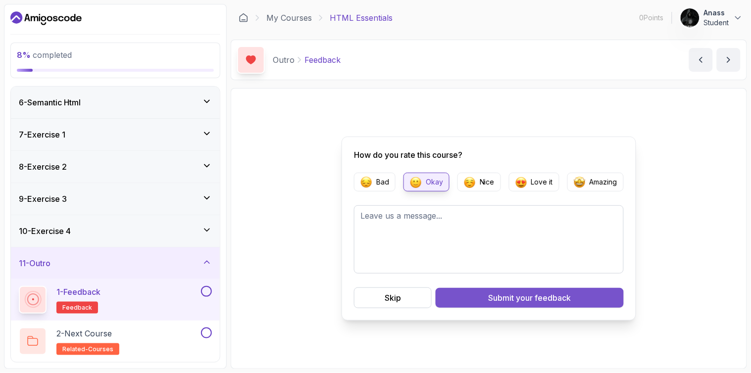
click at [508, 306] on button "Submit your feedback" at bounding box center [530, 298] width 188 height 20
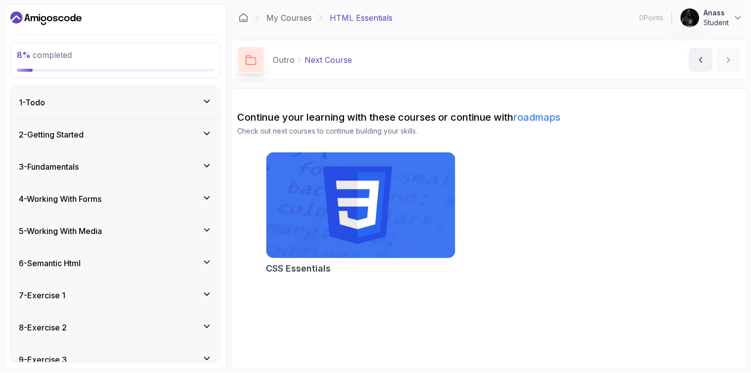
click at [92, 159] on div "3 - Fundamentals" at bounding box center [115, 167] width 209 height 32
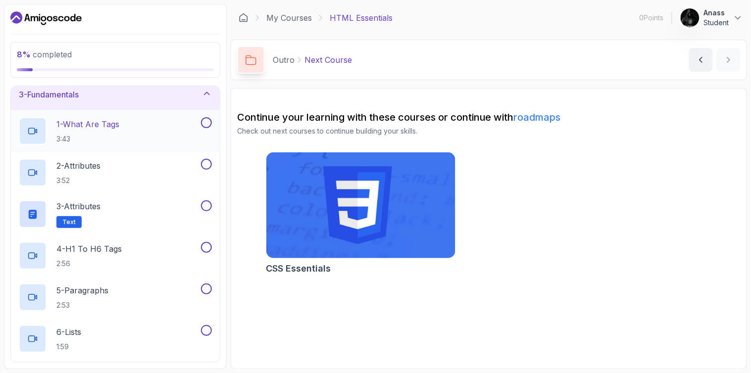
scroll to position [73, 0]
click at [82, 212] on h2 "3 - Attributes Text" at bounding box center [78, 214] width 44 height 28
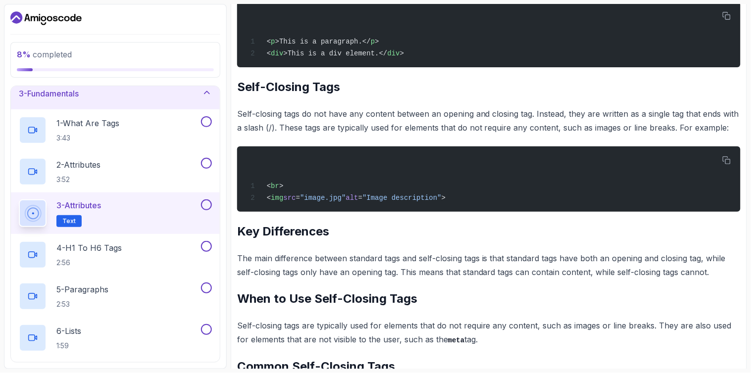
scroll to position [367, 0]
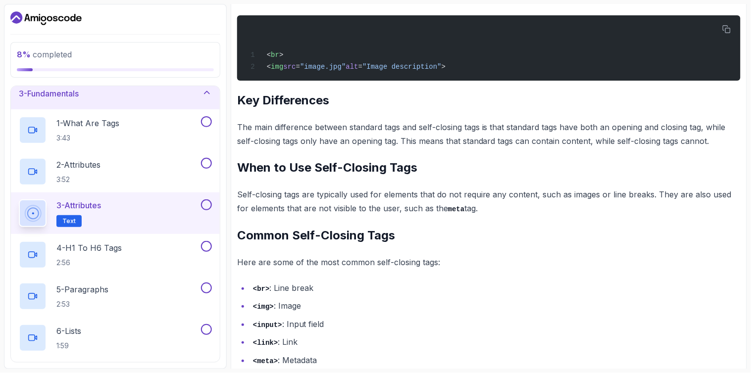
click at [59, 92] on h3 "3 - Fundamentals" at bounding box center [49, 94] width 60 height 12
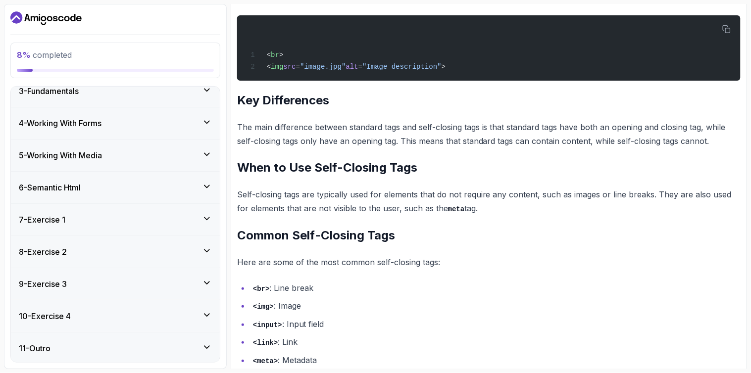
scroll to position [78, 0]
